Goal: Browse casually

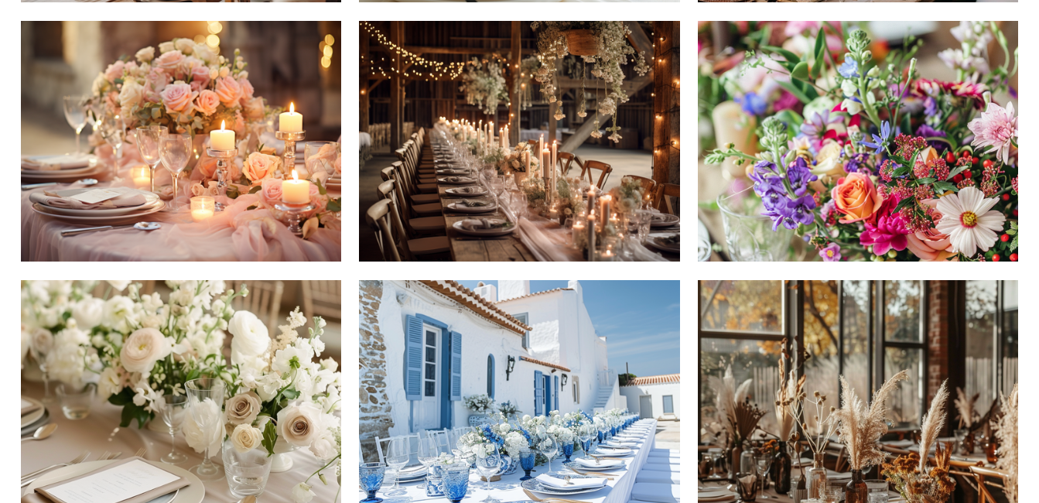
scroll to position [619, 0]
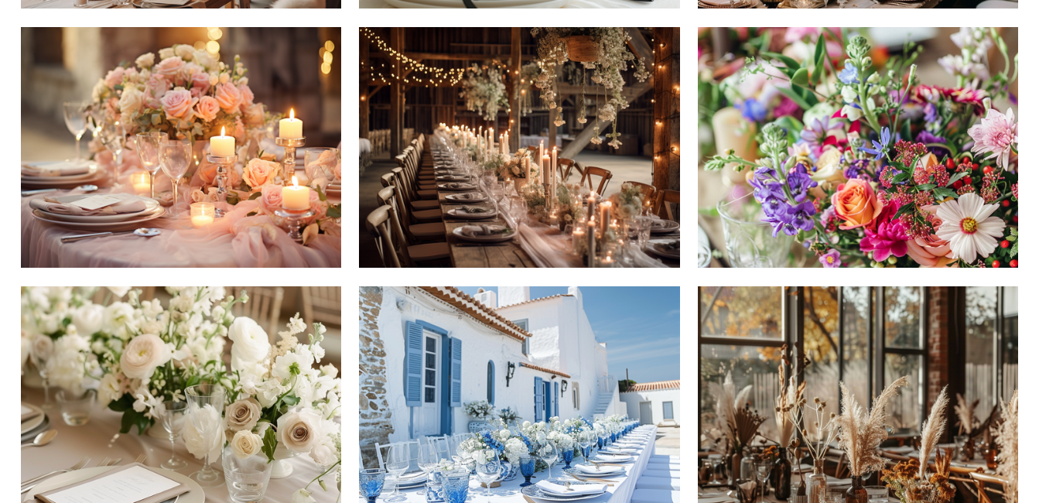
drag, startPoint x: 299, startPoint y: 428, endPoint x: 299, endPoint y: 370, distance: 58.8
drag, startPoint x: 299, startPoint y: 370, endPoint x: 325, endPoint y: 371, distance: 25.6
